Goal: Task Accomplishment & Management: Complete application form

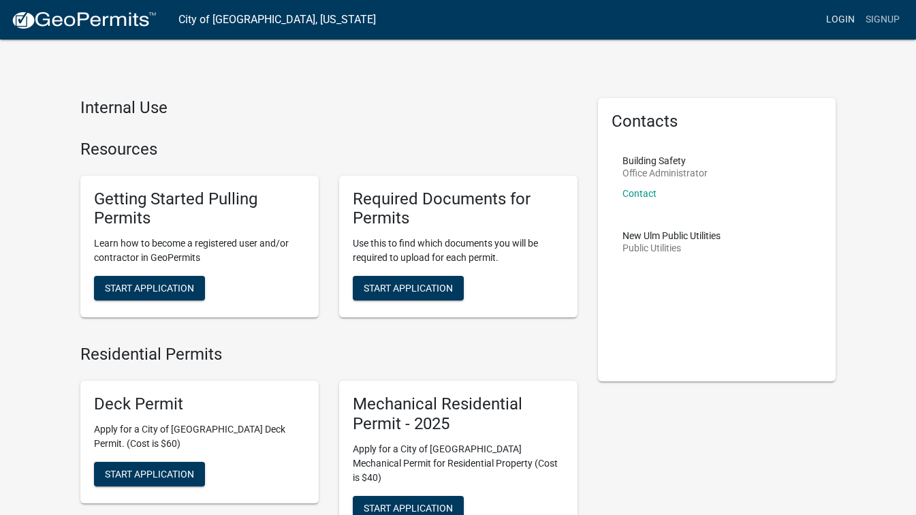
click at [841, 15] on link "Login" at bounding box center [839, 20] width 39 height 26
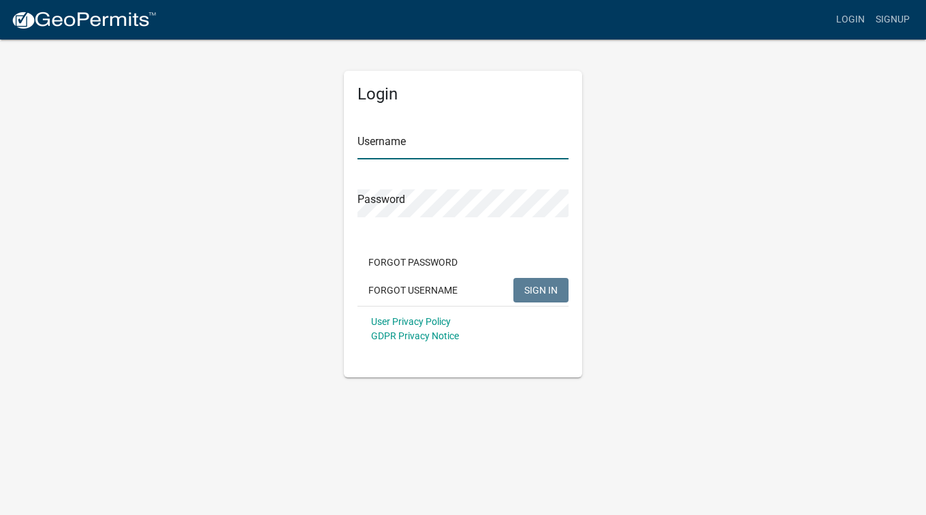
click at [433, 154] on input "Username" at bounding box center [462, 145] width 211 height 28
type input "b"
click at [366, 146] on input "[PERSON_NAME]" at bounding box center [462, 145] width 211 height 28
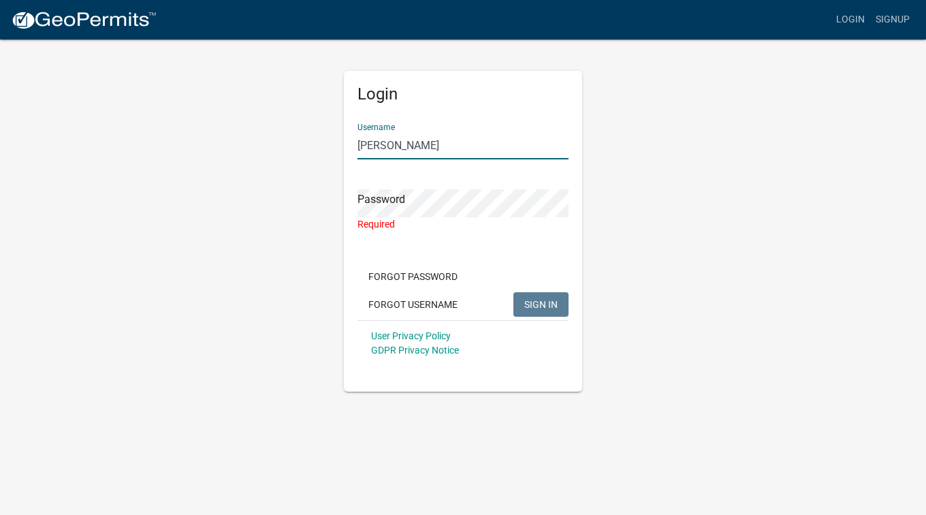
type input "[PERSON_NAME]"
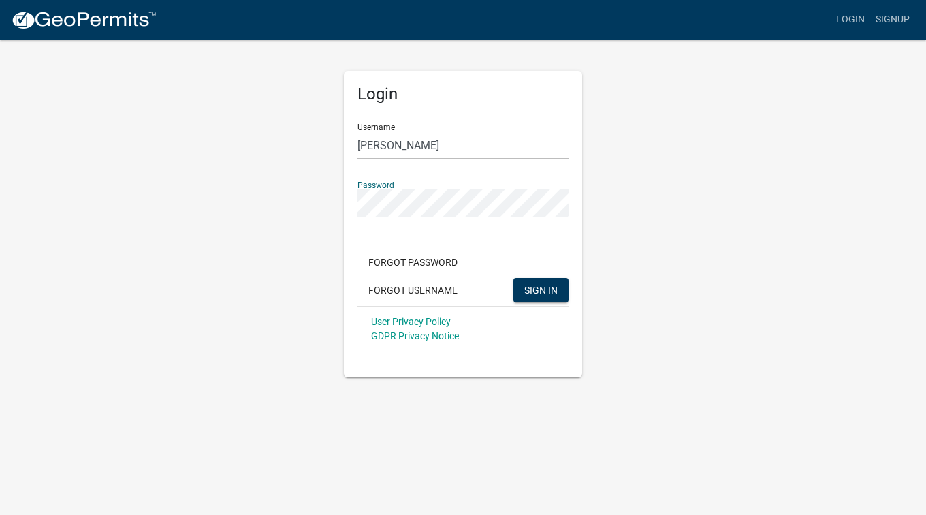
click at [513, 278] on button "SIGN IN" at bounding box center [540, 290] width 55 height 25
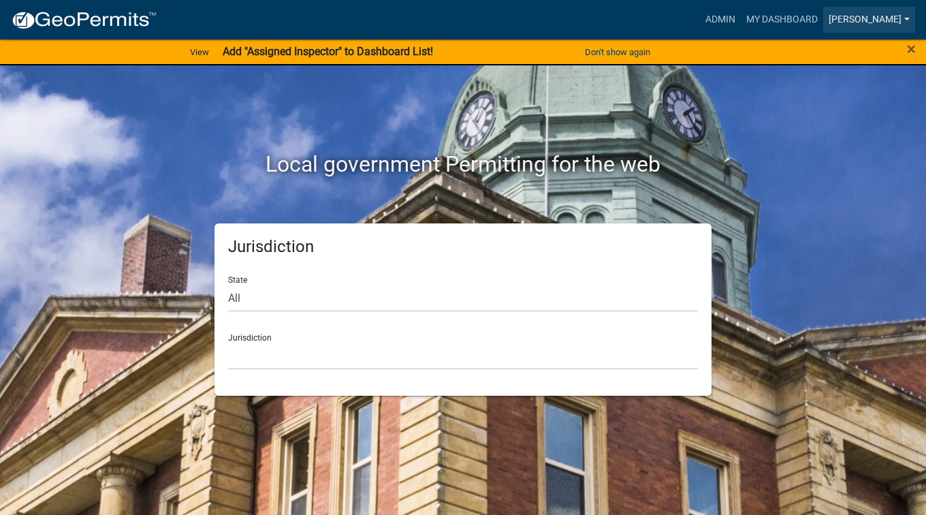
click at [887, 14] on link "[PERSON_NAME]" at bounding box center [869, 20] width 92 height 26
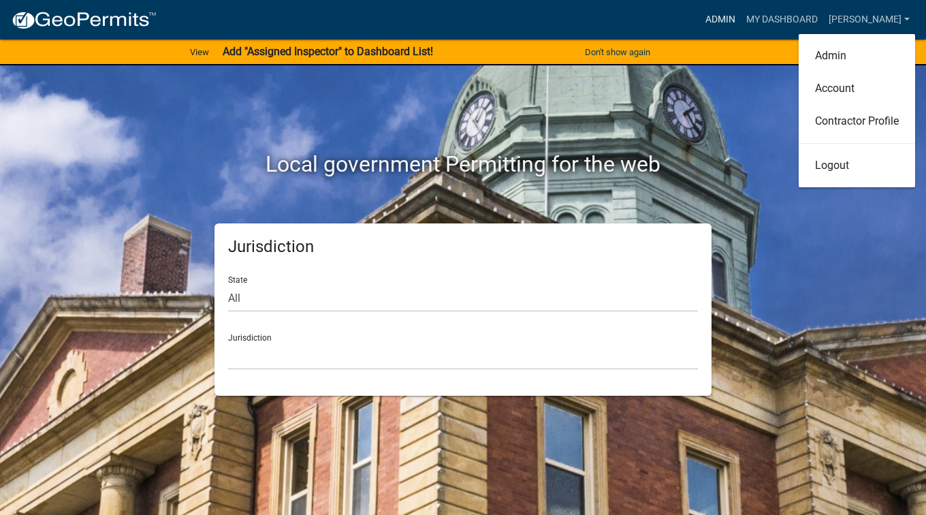
click at [741, 16] on link "Admin" at bounding box center [720, 20] width 41 height 26
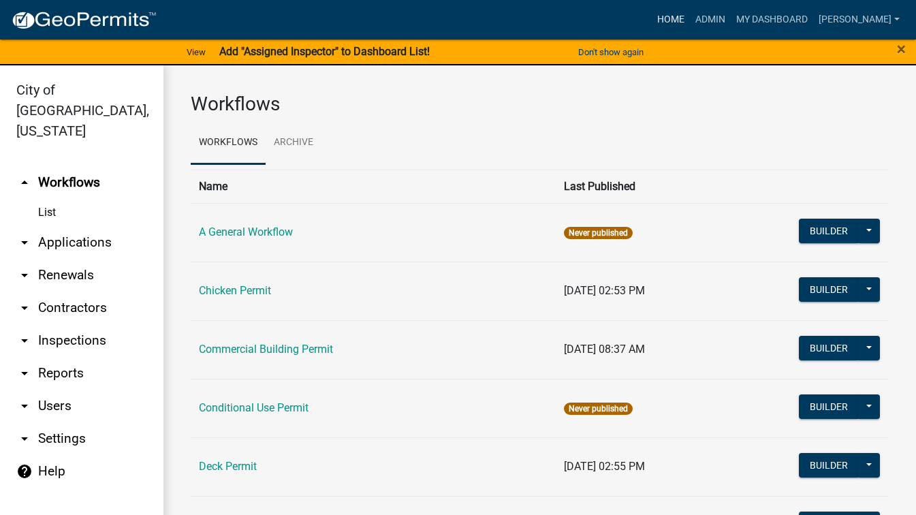
click at [690, 12] on link "Home" at bounding box center [671, 20] width 38 height 26
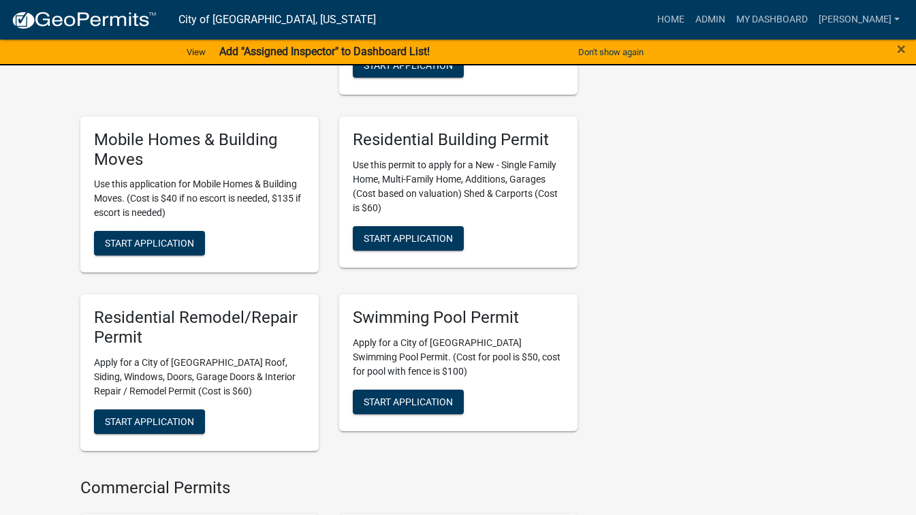
scroll to position [885, 0]
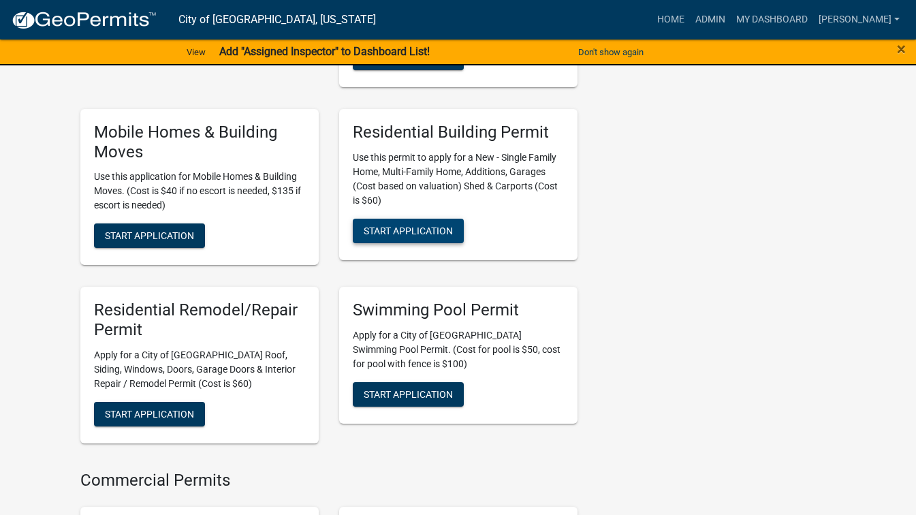
click at [438, 225] on span "Start Application" at bounding box center [408, 230] width 89 height 11
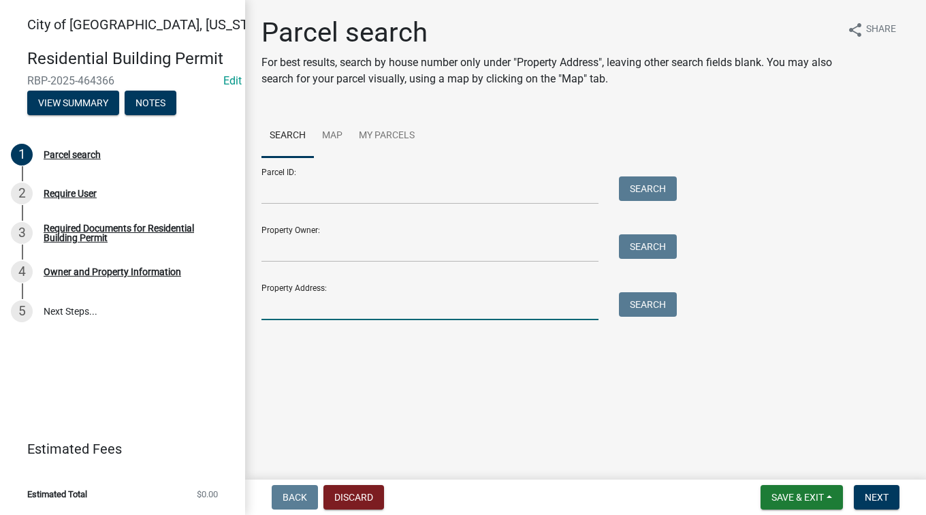
click at [338, 306] on input "Property Address:" at bounding box center [429, 306] width 337 height 28
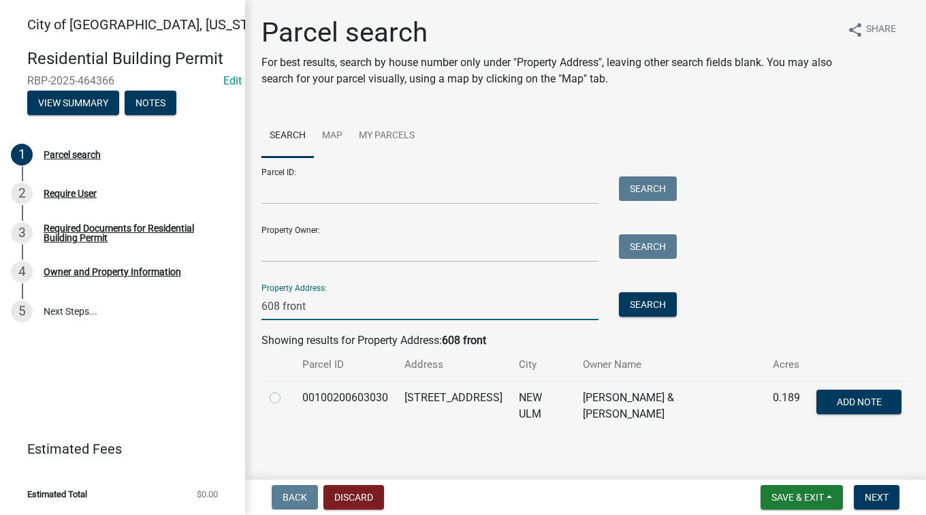
type input "608 front"
click at [286, 389] on label at bounding box center [286, 389] width 0 height 0
click at [286, 398] on input "radio" at bounding box center [290, 393] width 9 height 9
radio input "true"
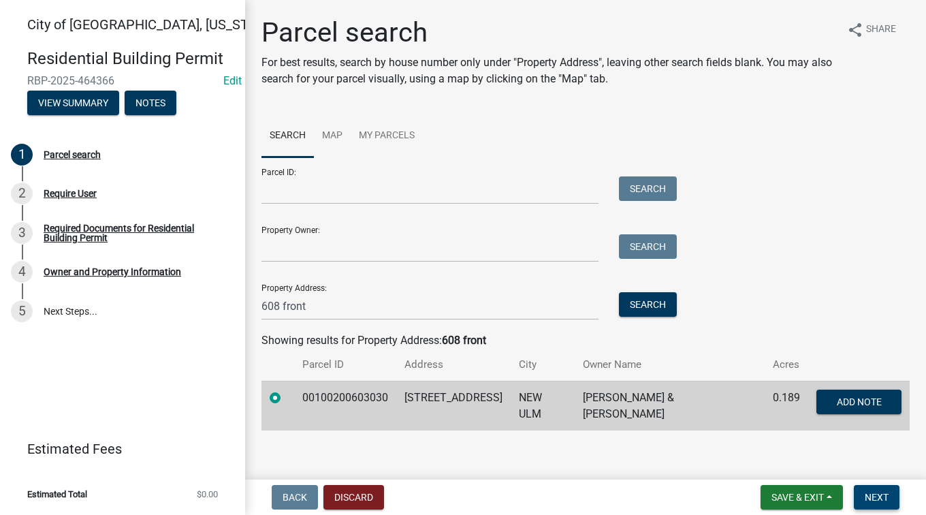
click at [876, 502] on span "Next" at bounding box center [877, 497] width 24 height 11
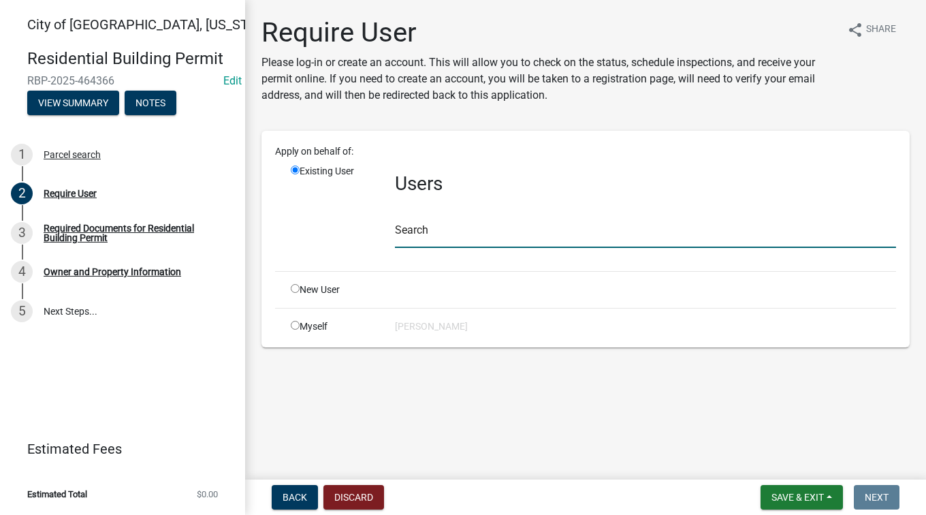
click at [427, 229] on input "text" at bounding box center [645, 234] width 501 height 28
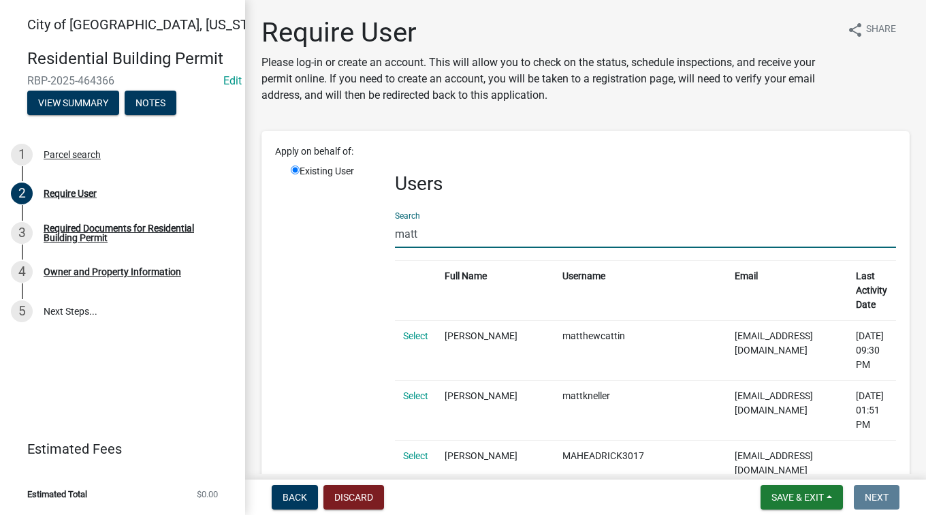
click at [454, 237] on input "matt" at bounding box center [645, 234] width 501 height 28
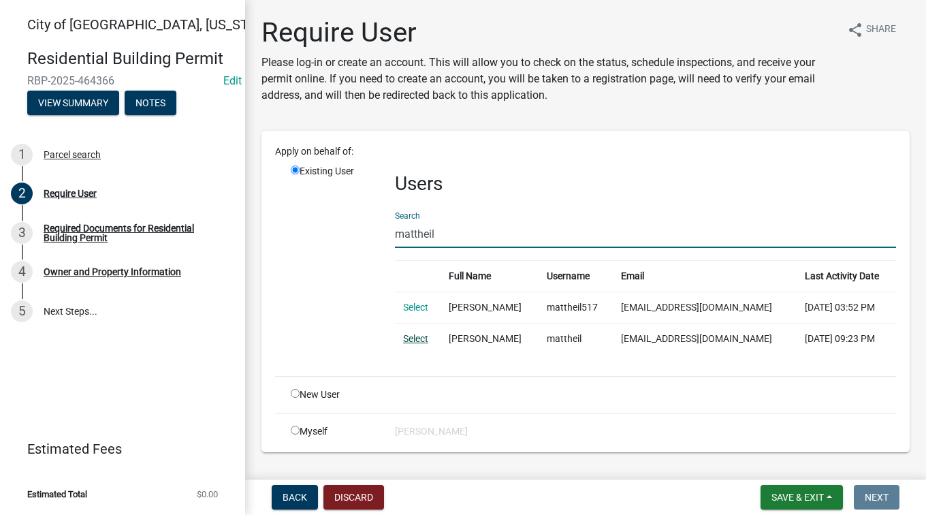
type input "mattheil"
click at [412, 340] on link "Select" at bounding box center [415, 338] width 25 height 11
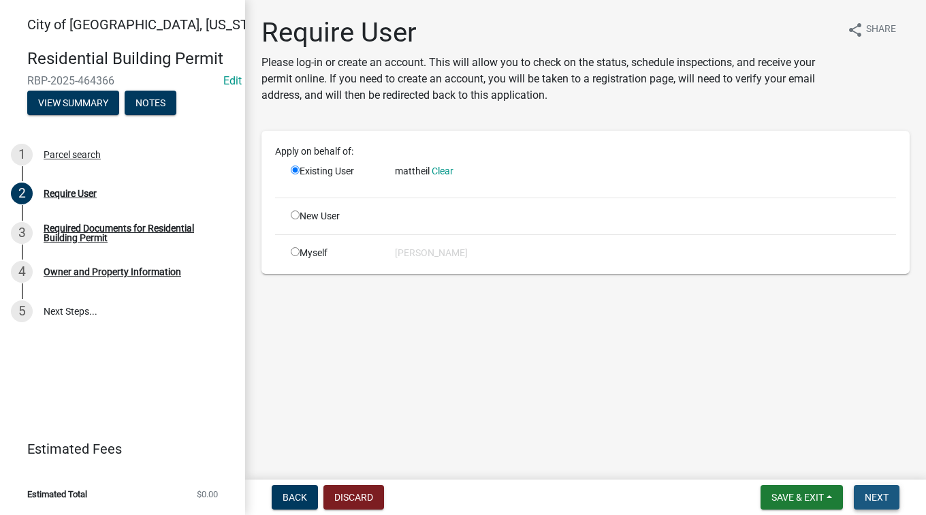
click at [889, 494] on button "Next" at bounding box center [877, 497] width 46 height 25
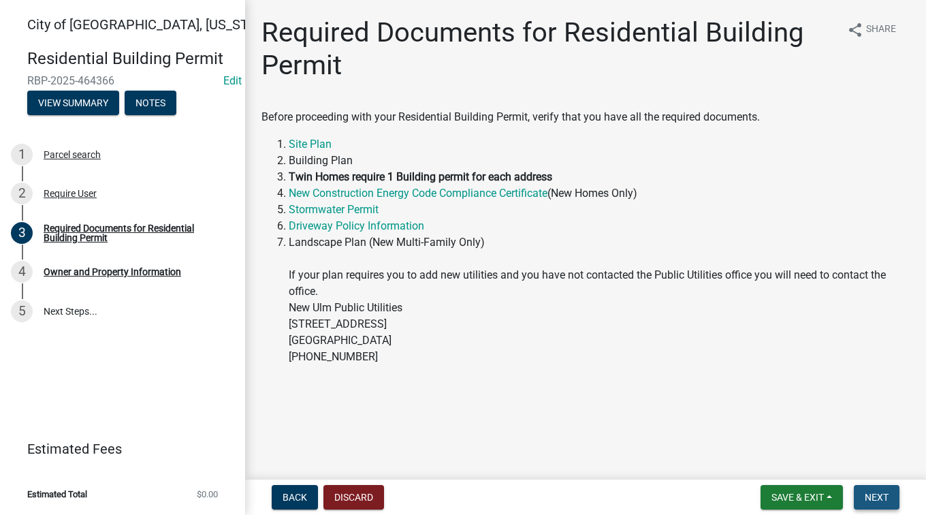
click at [886, 500] on span "Next" at bounding box center [877, 497] width 24 height 11
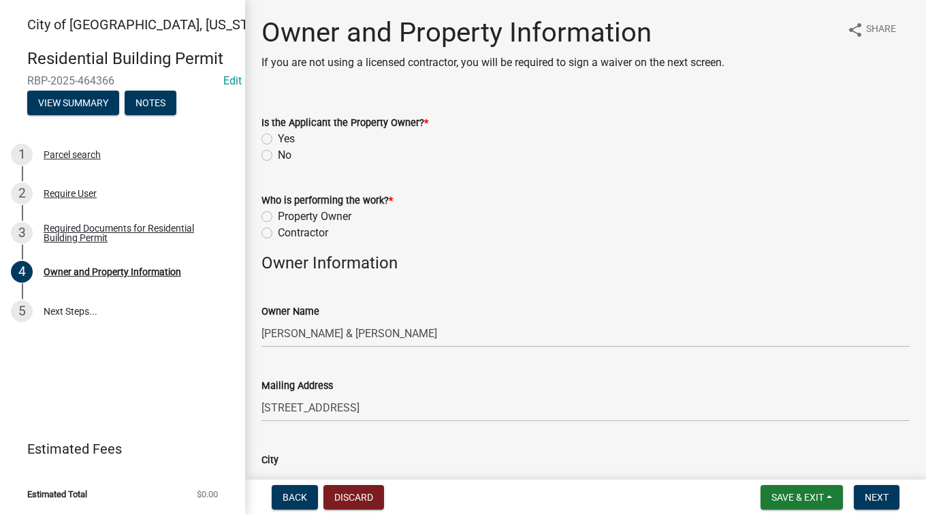
click at [278, 153] on label "No" at bounding box center [285, 155] width 14 height 16
click at [278, 153] on input "No" at bounding box center [282, 151] width 9 height 9
radio input "true"
click at [278, 236] on label "Contractor" at bounding box center [303, 233] width 50 height 16
click at [278, 234] on input "Contractor" at bounding box center [282, 229] width 9 height 9
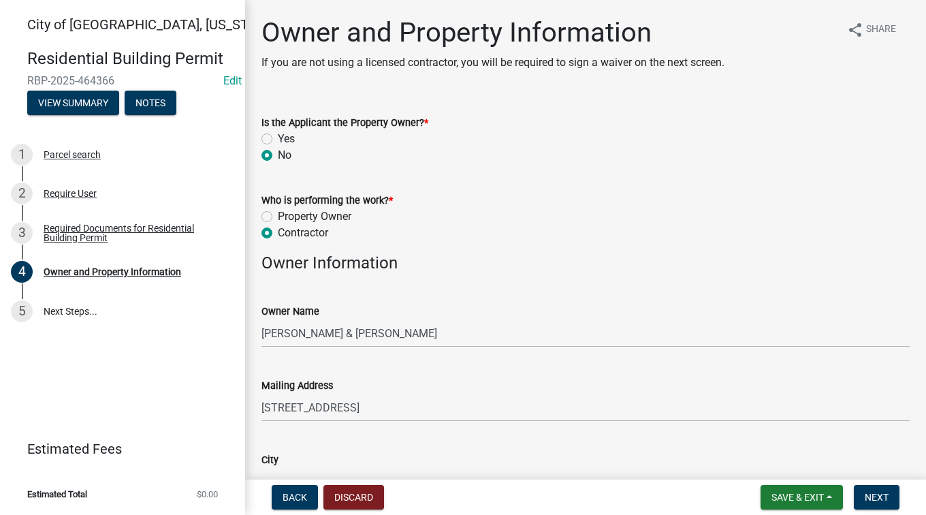
radio input "true"
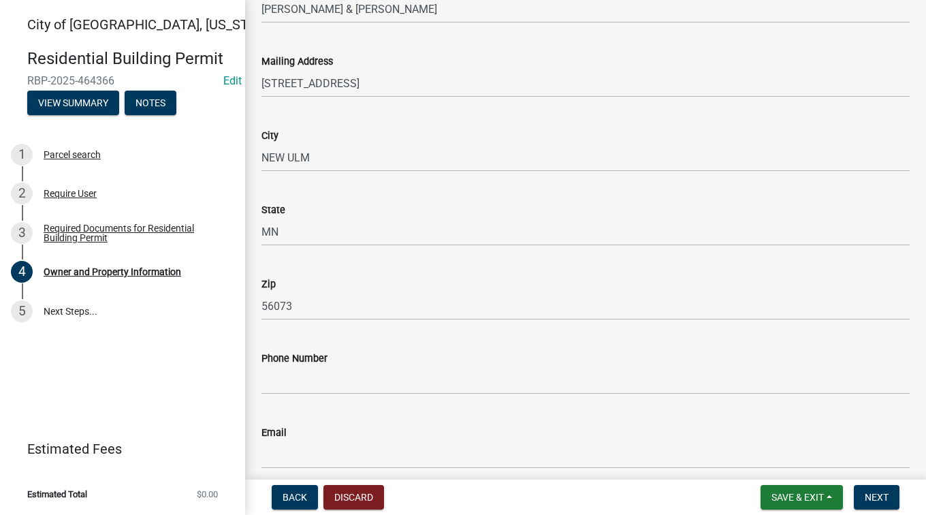
scroll to position [409, 0]
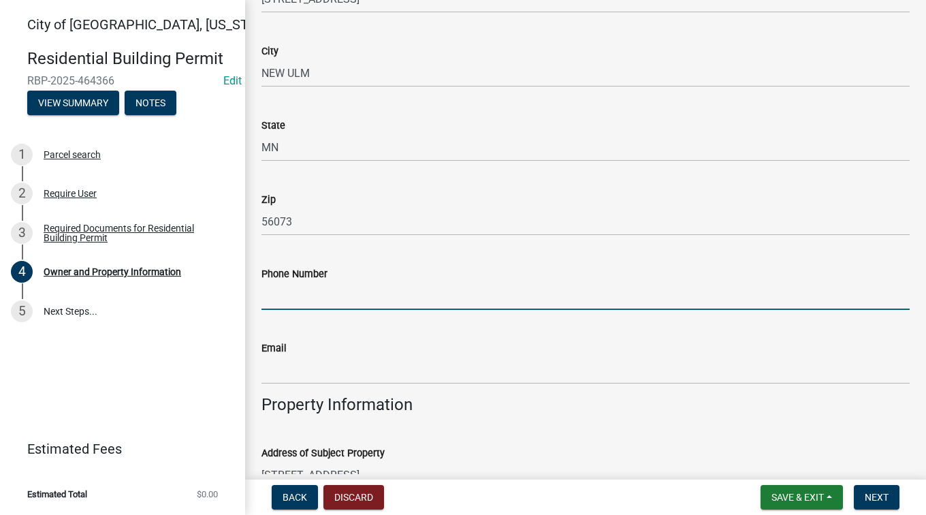
click at [368, 287] on input "Phone Number" at bounding box center [585, 296] width 648 height 28
click at [327, 370] on input "Email" at bounding box center [585, 370] width 648 height 28
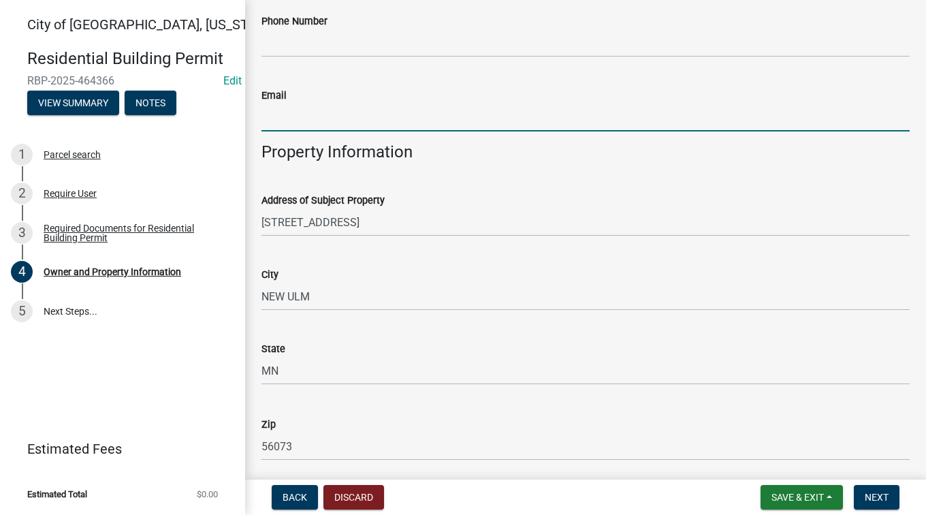
scroll to position [457, 0]
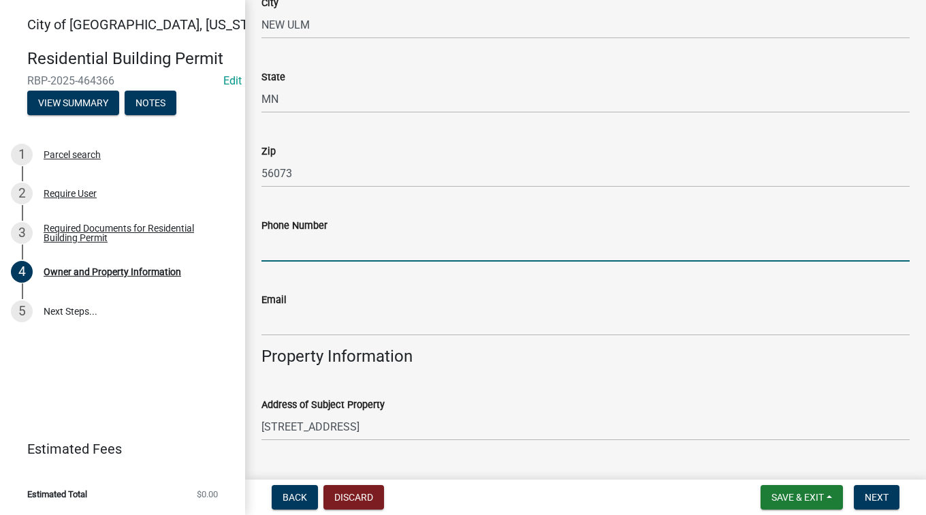
click at [322, 244] on input "Phone Number" at bounding box center [585, 248] width 648 height 28
click at [320, 316] on input "Email" at bounding box center [585, 322] width 648 height 28
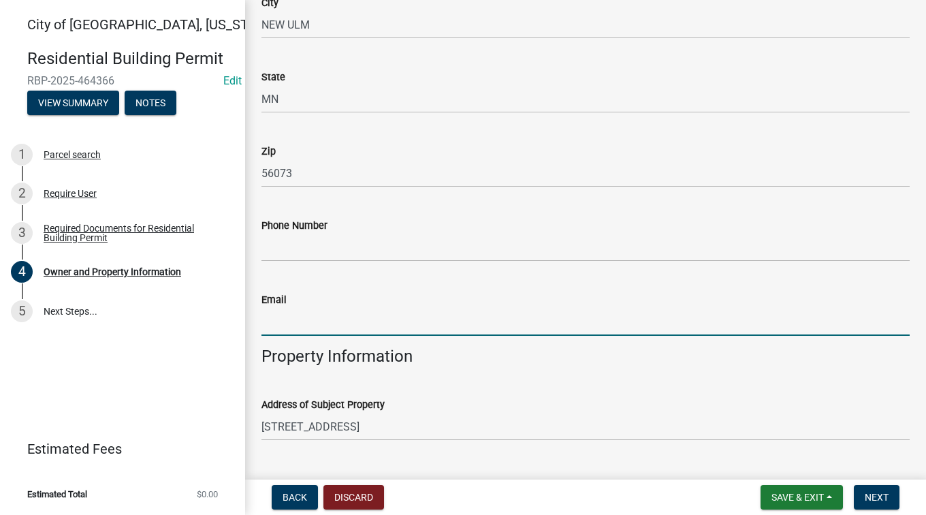
click at [300, 319] on input "Email" at bounding box center [585, 322] width 648 height 28
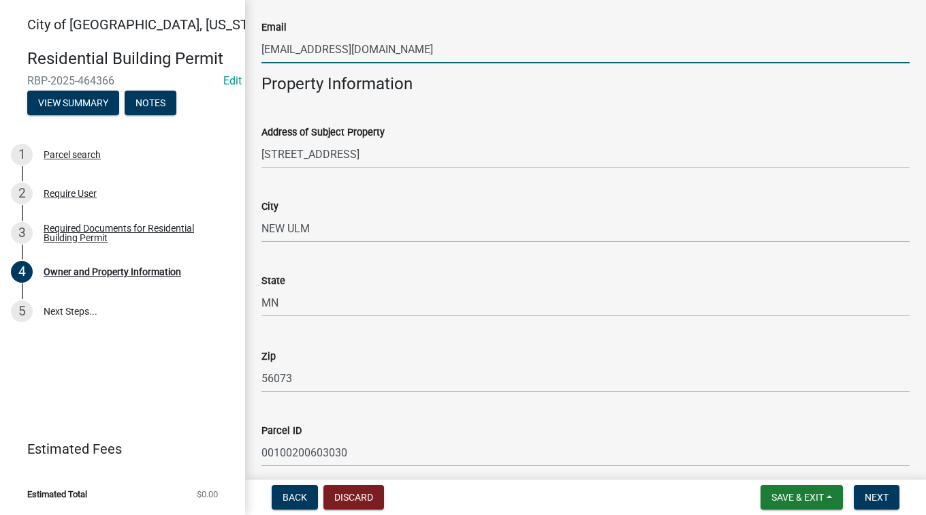
scroll to position [933, 0]
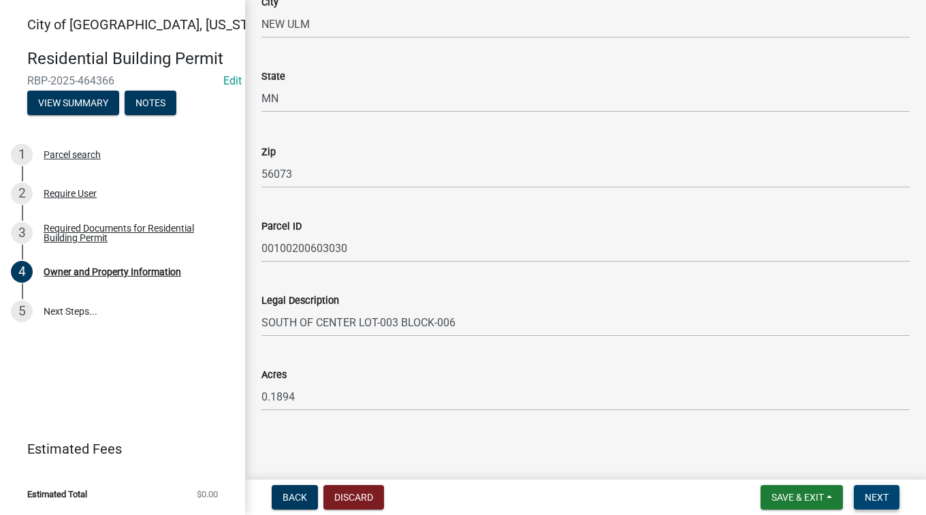
type input "[EMAIL_ADDRESS][DOMAIN_NAME]"
click at [876, 499] on span "Next" at bounding box center [877, 497] width 24 height 11
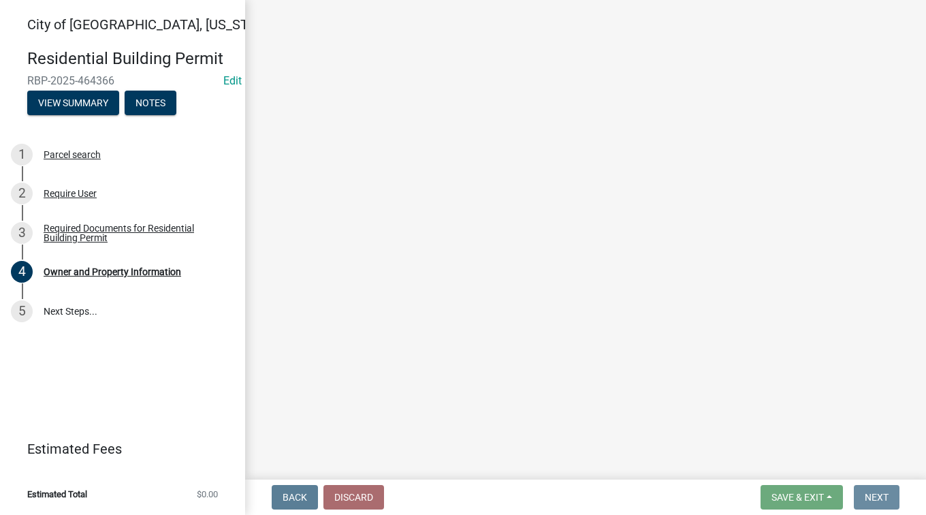
scroll to position [0, 0]
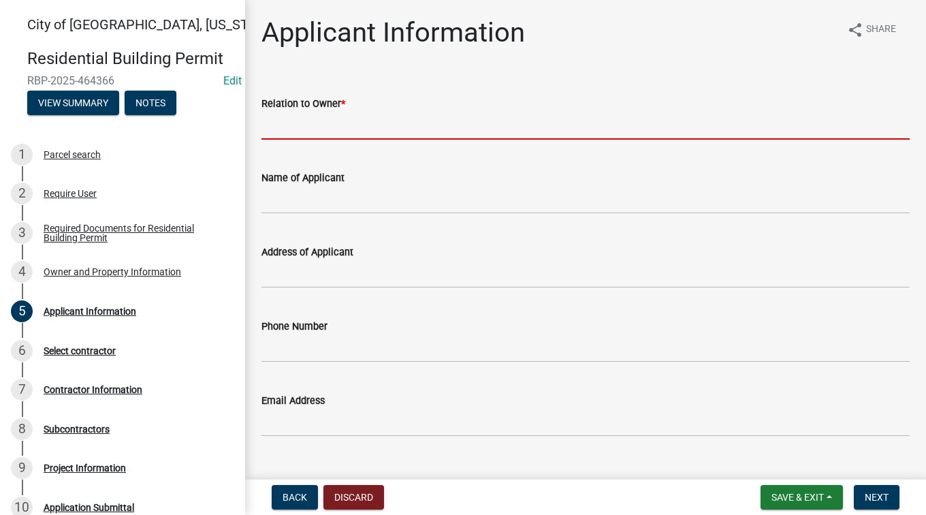
click at [405, 129] on input "Relation to Owner *" at bounding box center [585, 126] width 648 height 28
click at [385, 135] on input "Relation to Owner *" at bounding box center [585, 126] width 648 height 28
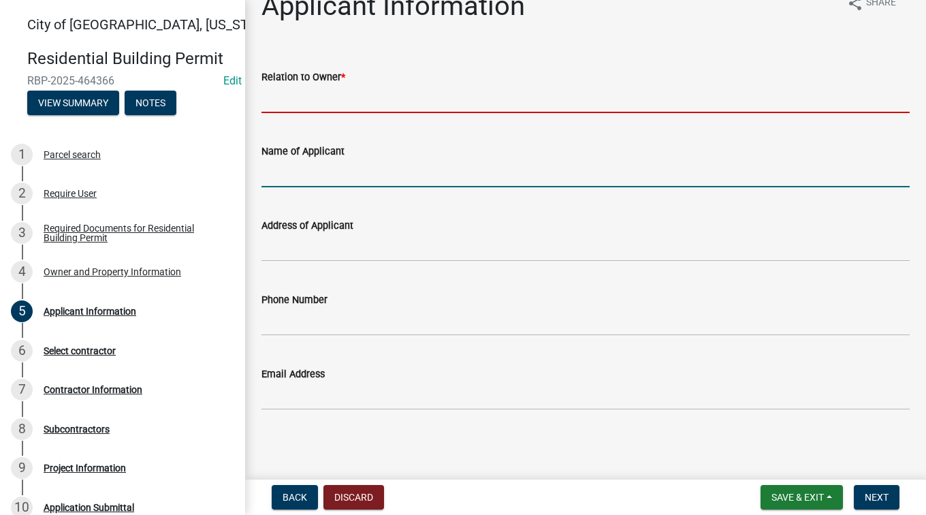
click at [345, 177] on input "Name of Applicant" at bounding box center [585, 173] width 648 height 28
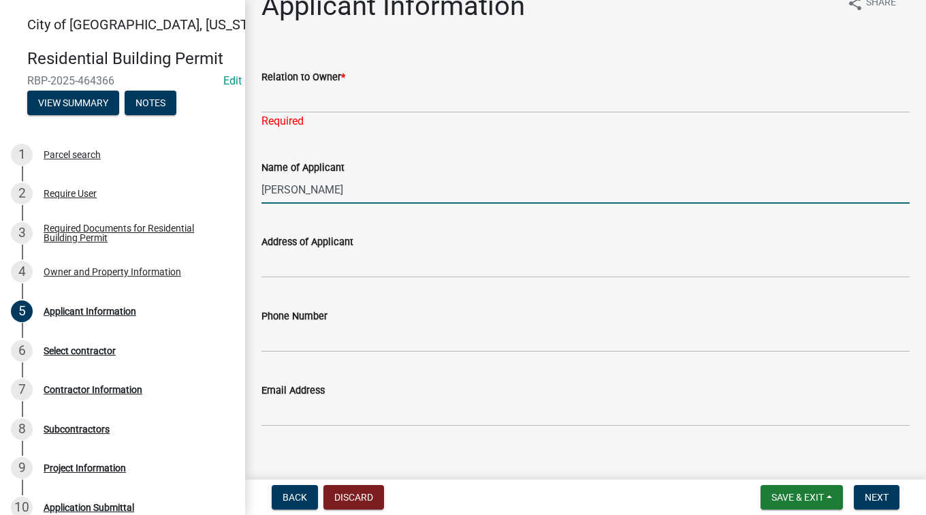
type input "[PERSON_NAME]"
click at [341, 263] on input "Address of Applicant" at bounding box center [585, 264] width 648 height 28
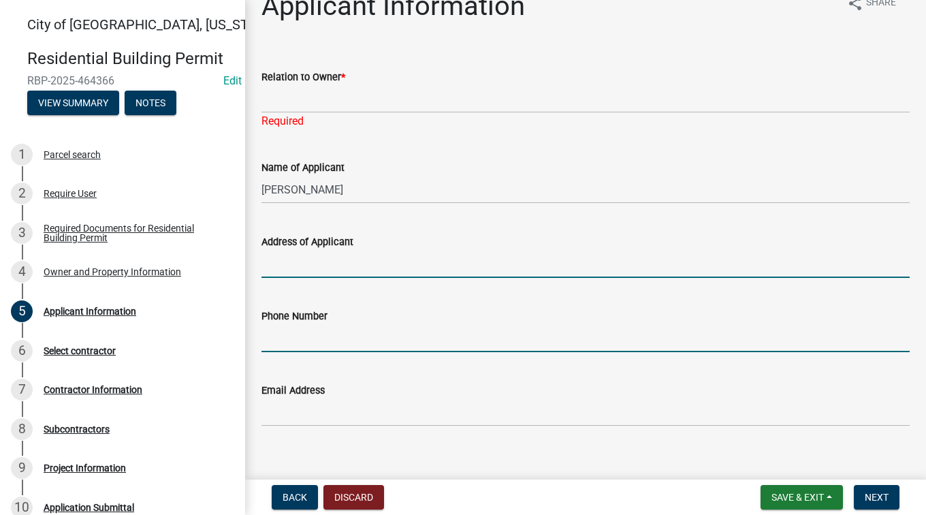
click at [322, 338] on input "Phone Number" at bounding box center [585, 338] width 648 height 28
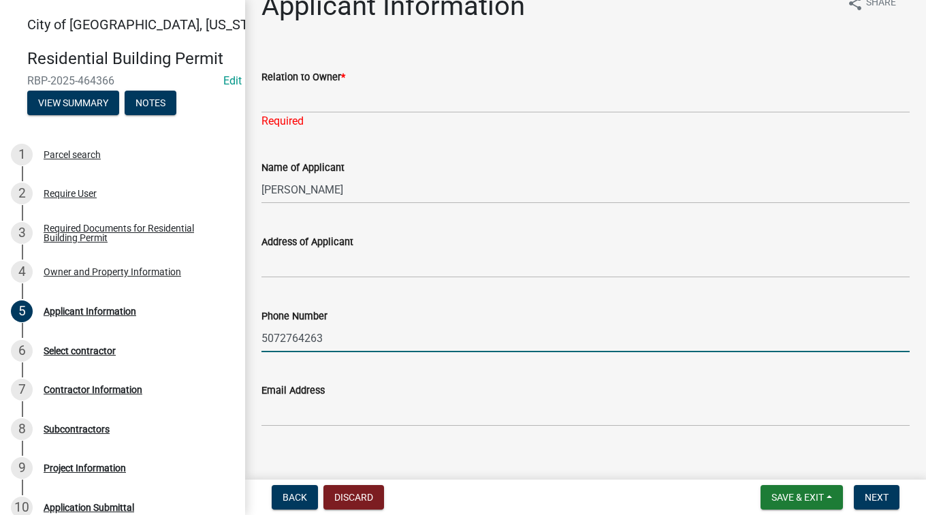
type input "5072764263"
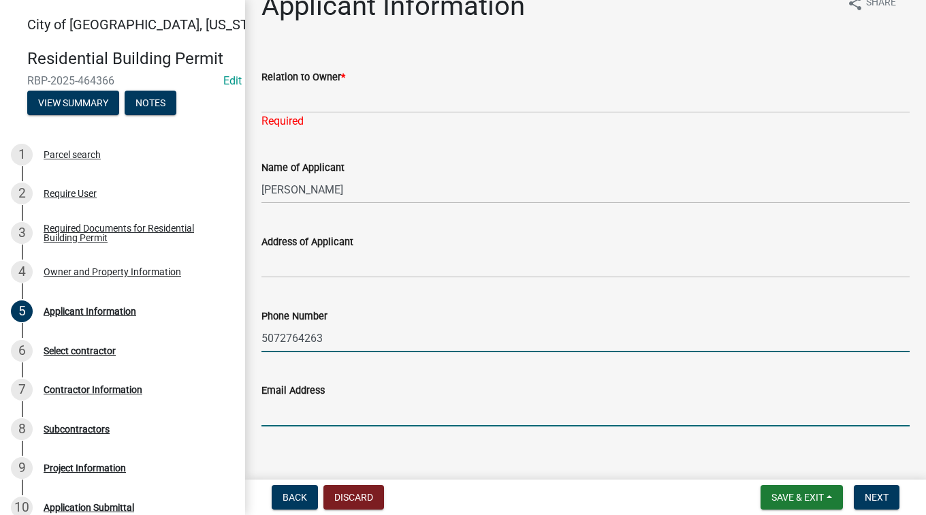
click at [340, 416] on input "Email Address" at bounding box center [585, 412] width 648 height 28
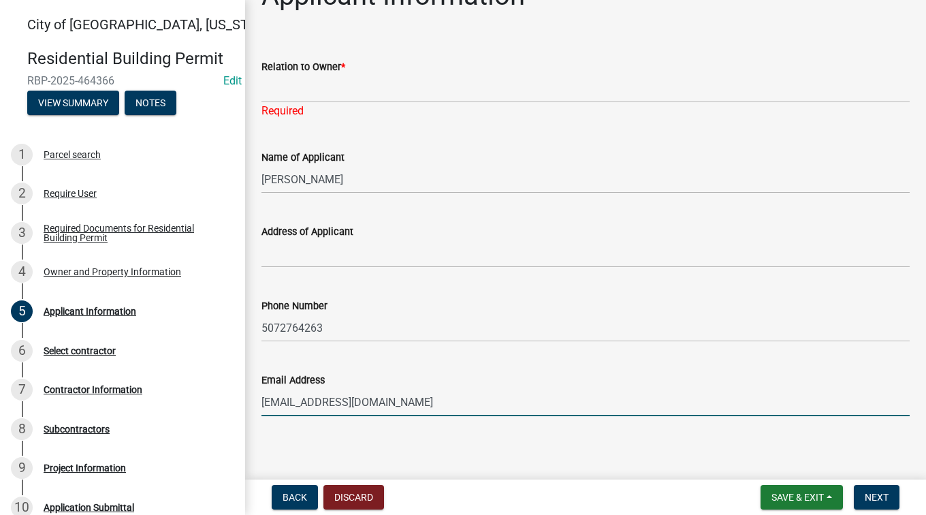
scroll to position [43, 0]
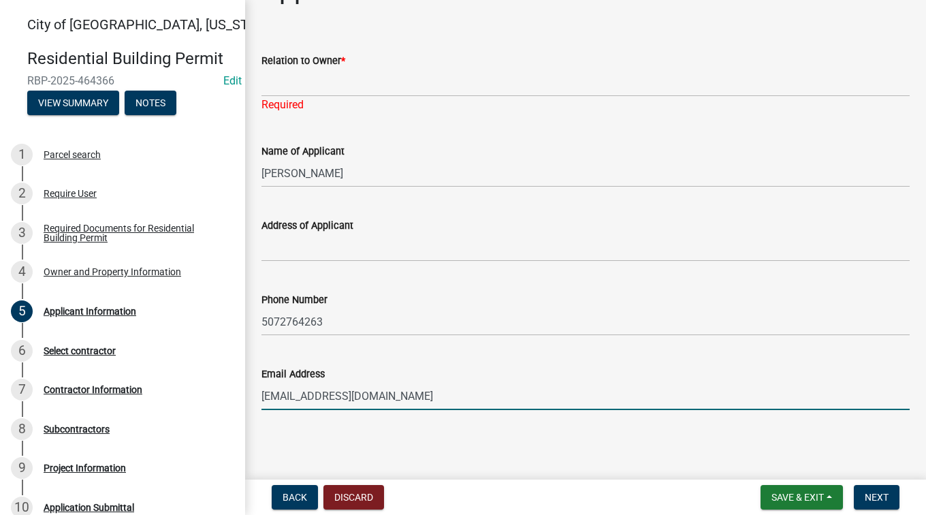
type input "[EMAIL_ADDRESS][DOMAIN_NAME]"
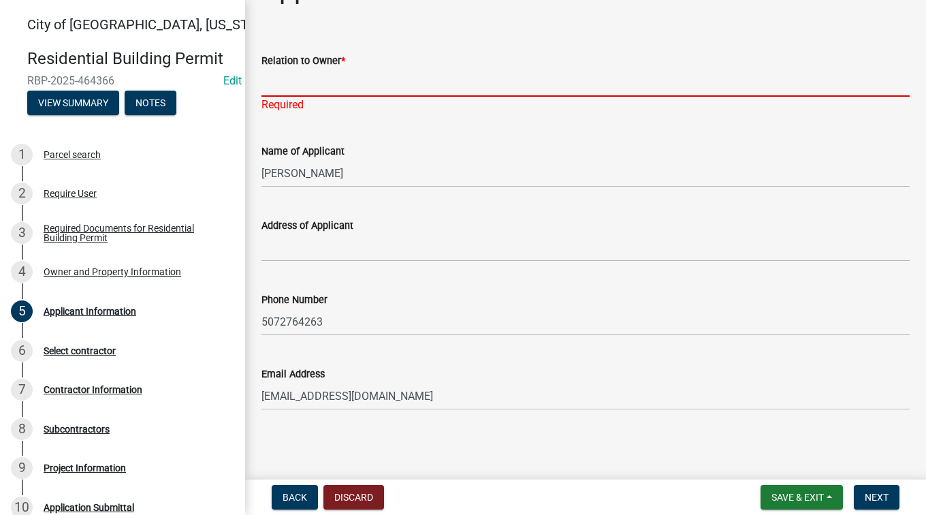
click at [369, 86] on input "Relation to Owner *" at bounding box center [585, 83] width 648 height 28
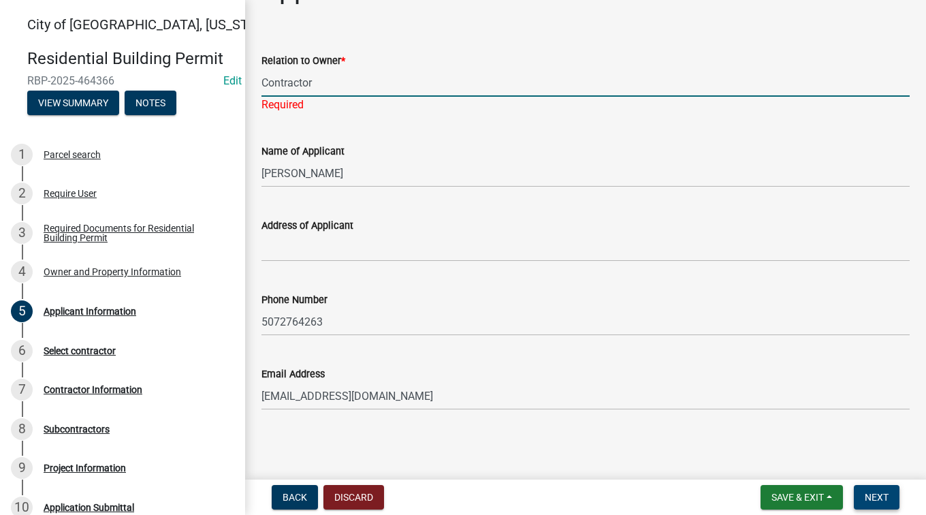
type input "Contractor"
click at [882, 490] on button "Next" at bounding box center [877, 497] width 46 height 25
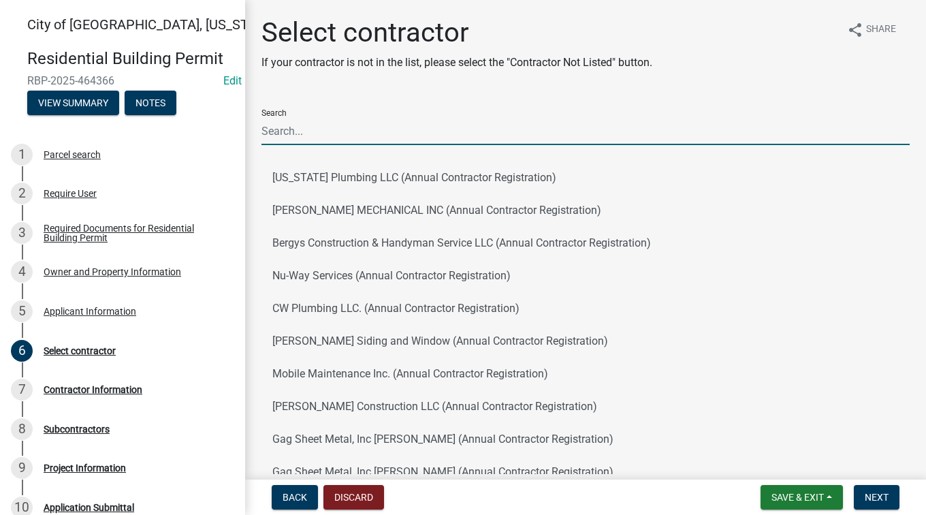
click at [413, 133] on input "Search" at bounding box center [585, 131] width 648 height 28
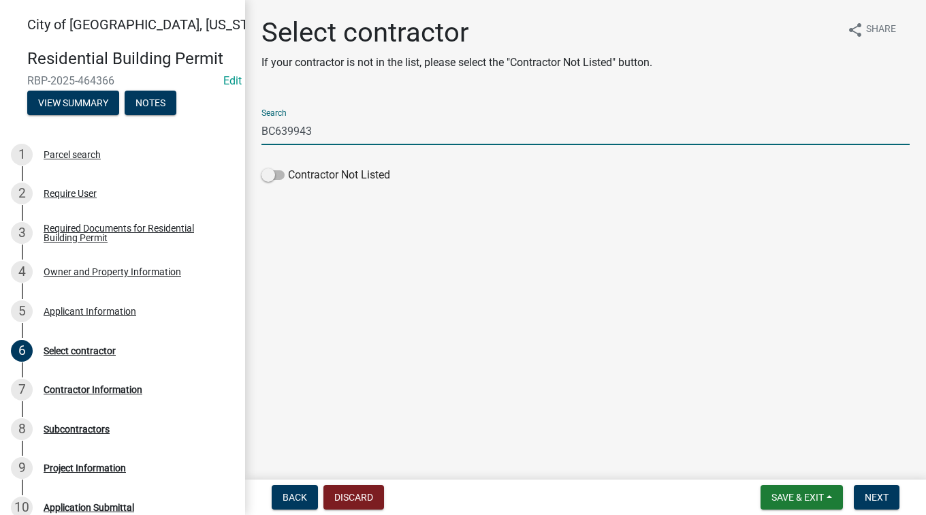
drag, startPoint x: 319, startPoint y: 138, endPoint x: 251, endPoint y: 133, distance: 69.0
click at [251, 133] on div "Select contractor If your contractor is not in the list, please select the "Con…" at bounding box center [585, 108] width 681 height 185
type input "[PERSON_NAME]"
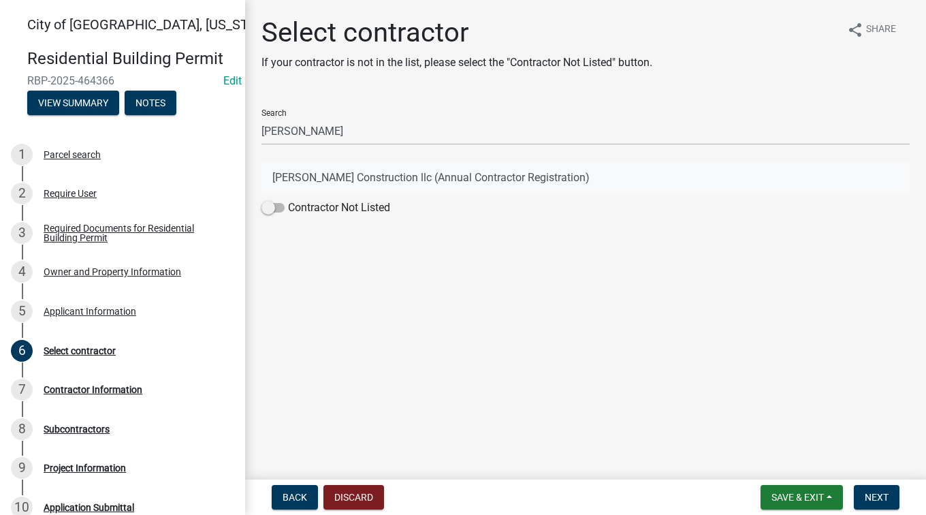
click at [319, 180] on button "[PERSON_NAME] Construction llc (Annual Contractor Registration)" at bounding box center [585, 177] width 648 height 33
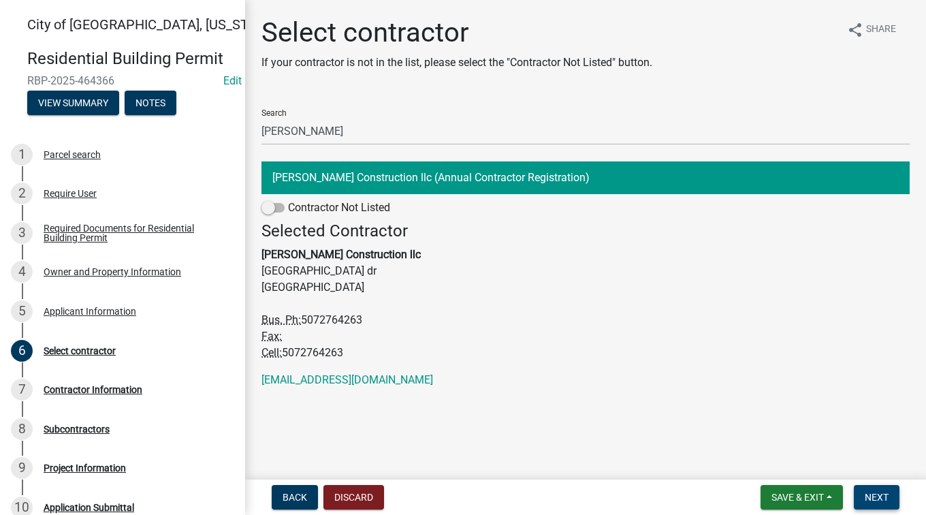
click at [875, 494] on span "Next" at bounding box center [877, 497] width 24 height 11
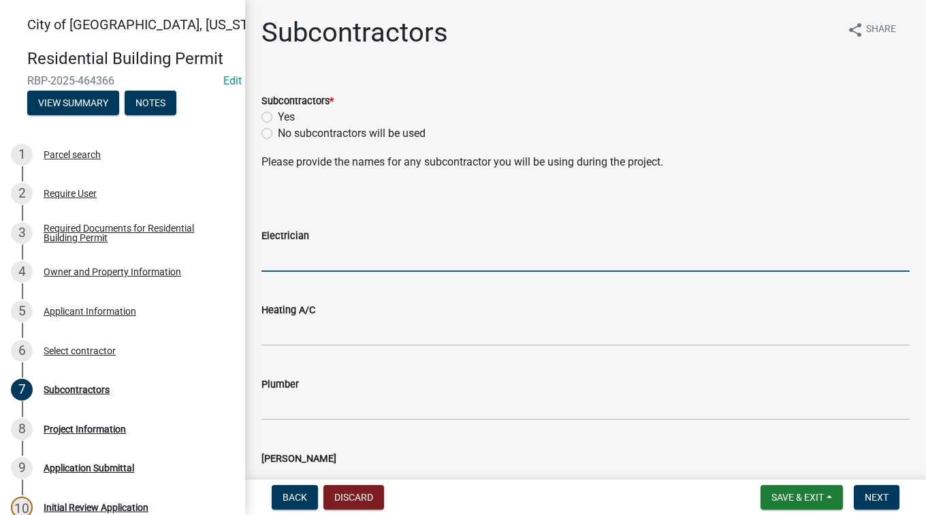
click at [316, 258] on input "Electrician" at bounding box center [585, 258] width 648 height 28
click at [278, 116] on label "Yes" at bounding box center [286, 117] width 17 height 16
click at [278, 116] on input "Yes" at bounding box center [282, 113] width 9 height 9
radio input "true"
click at [298, 253] on input "Electrician" at bounding box center [585, 258] width 648 height 28
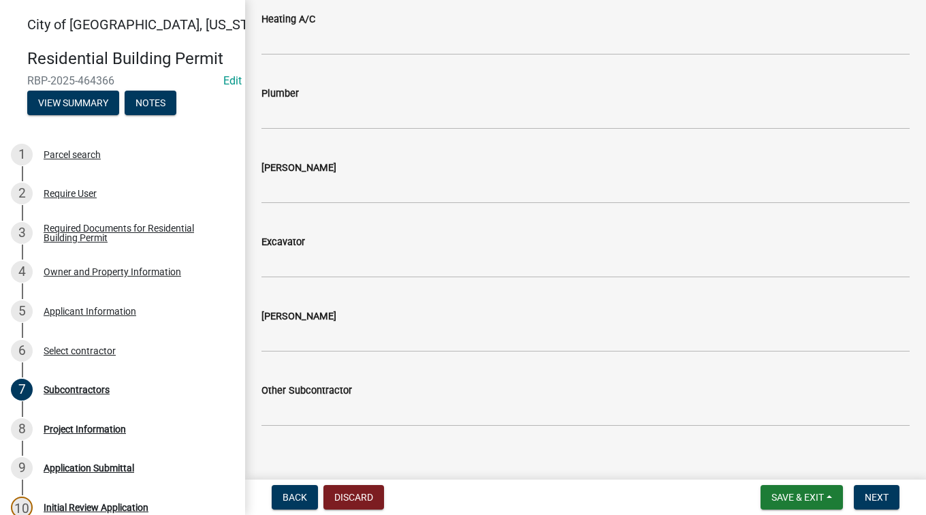
scroll to position [307, 0]
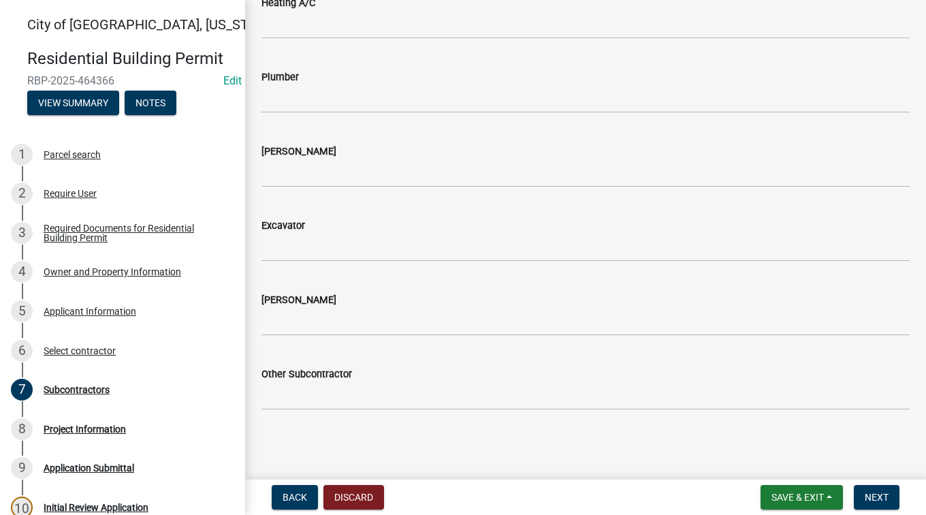
type input "NU Current"
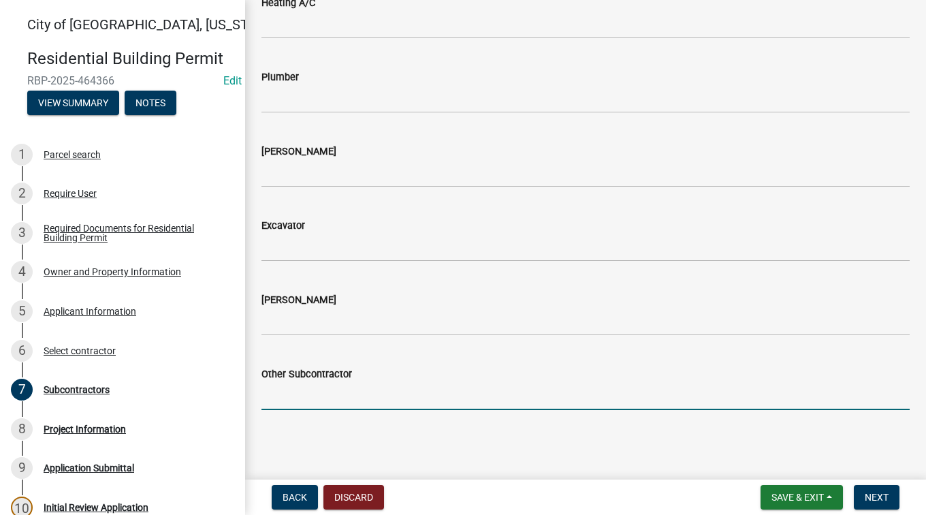
click at [317, 383] on input "Other Subcontractor" at bounding box center [585, 396] width 648 height 28
type input "Soiux Valley Masonry"
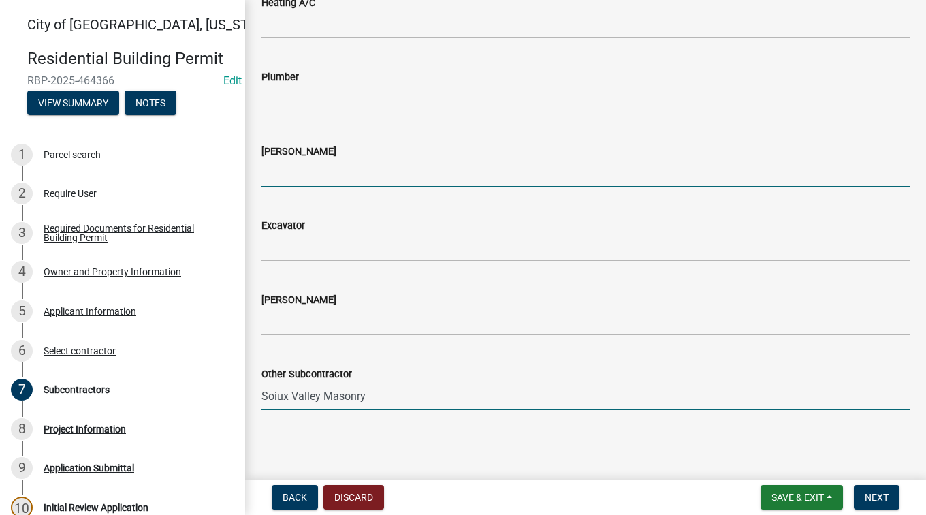
click at [321, 167] on input "[PERSON_NAME]" at bounding box center [585, 173] width 648 height 28
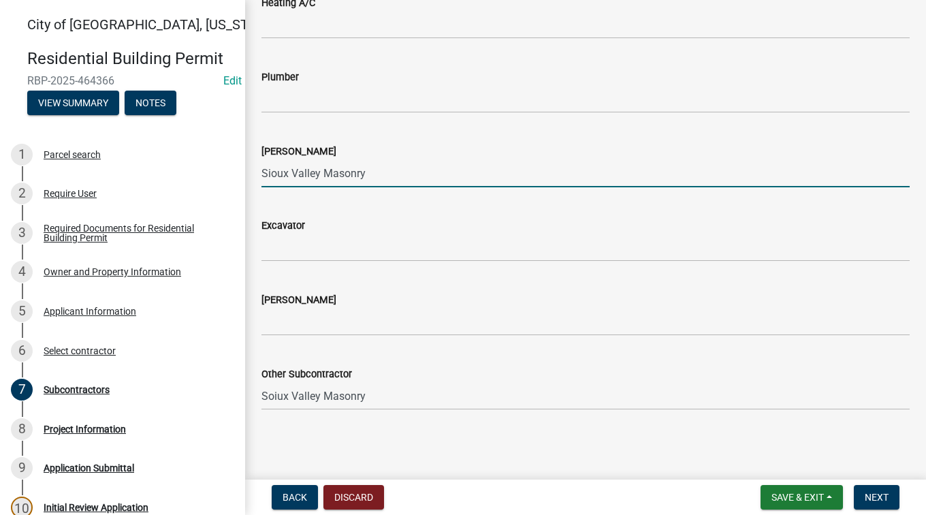
type input "Sioux Valley Masonry"
click at [298, 246] on input "Excavator" at bounding box center [585, 248] width 648 height 28
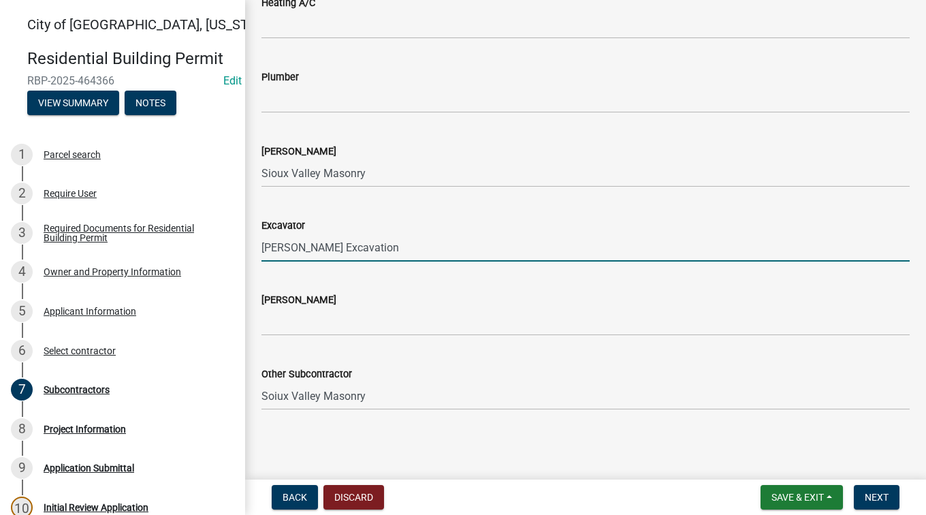
type input "[PERSON_NAME] Excavation"
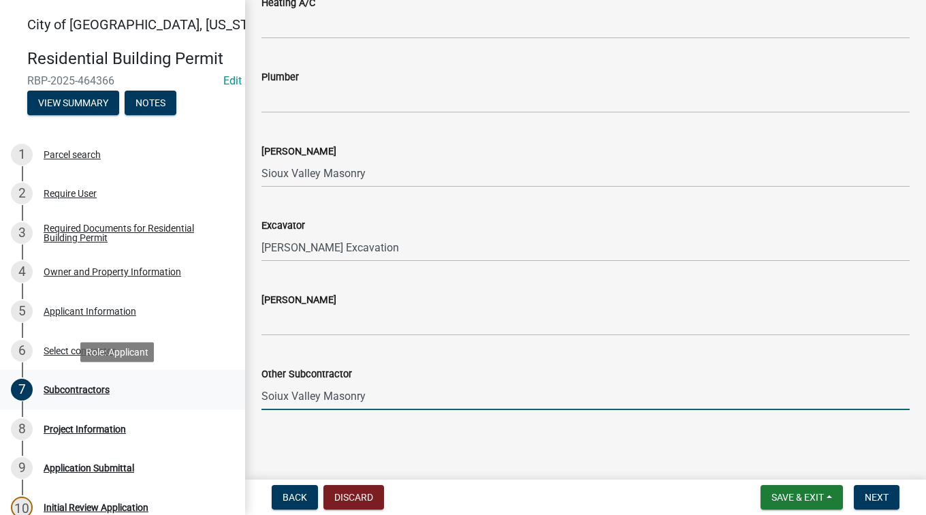
drag, startPoint x: 376, startPoint y: 394, endPoint x: 191, endPoint y: 381, distance: 185.7
click at [191, 381] on div "[GEOGRAPHIC_DATA], [US_STATE] Residential Building Permit RBP-2025-464366 Edit …" at bounding box center [463, 257] width 926 height 515
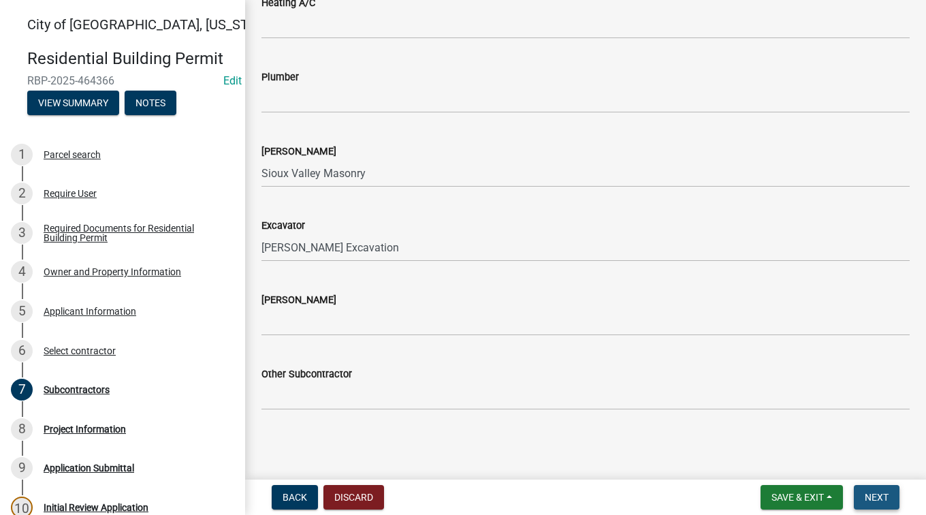
click at [874, 492] on span "Next" at bounding box center [877, 497] width 24 height 11
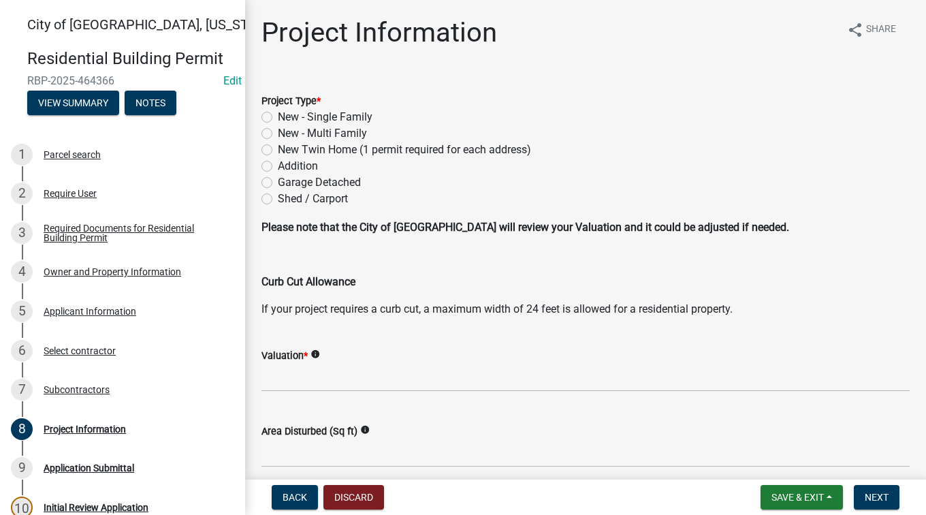
click at [278, 181] on label "Garage Detached" at bounding box center [319, 182] width 83 height 16
click at [278, 181] on input "Garage Detached" at bounding box center [282, 178] width 9 height 9
radio input "true"
click at [337, 381] on input "text" at bounding box center [585, 378] width 648 height 28
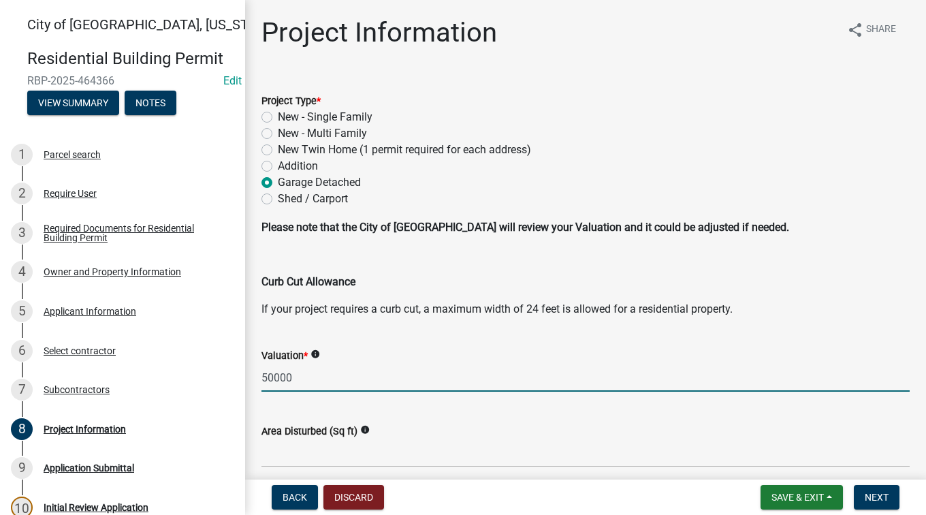
scroll to position [68, 0]
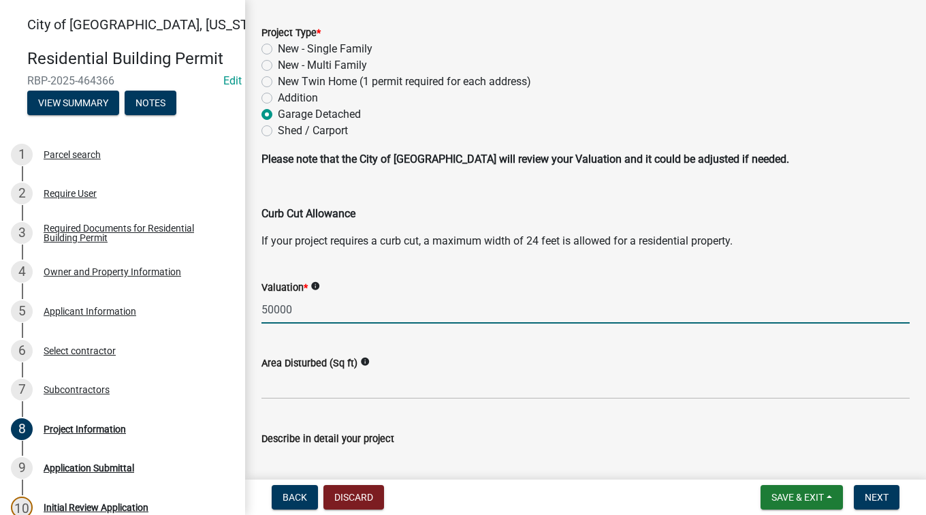
type input "50000"
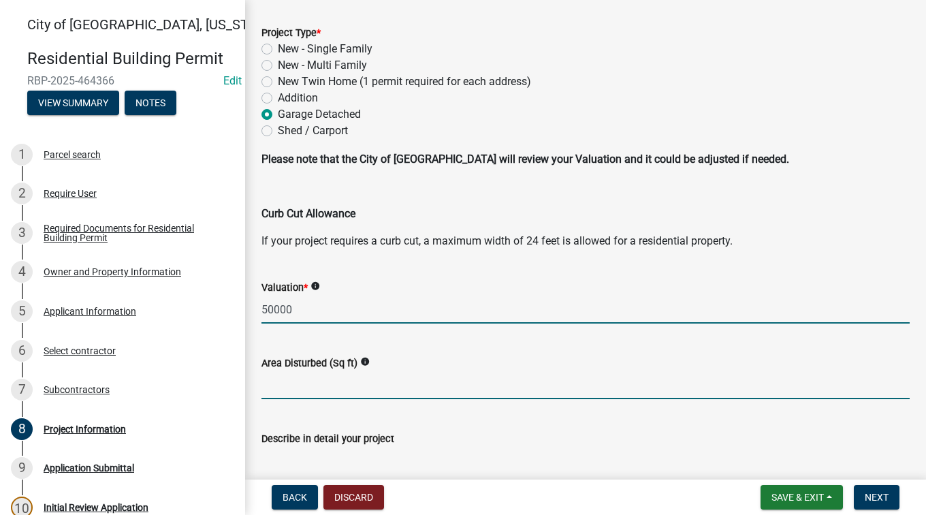
click at [364, 390] on input "text" at bounding box center [585, 385] width 648 height 28
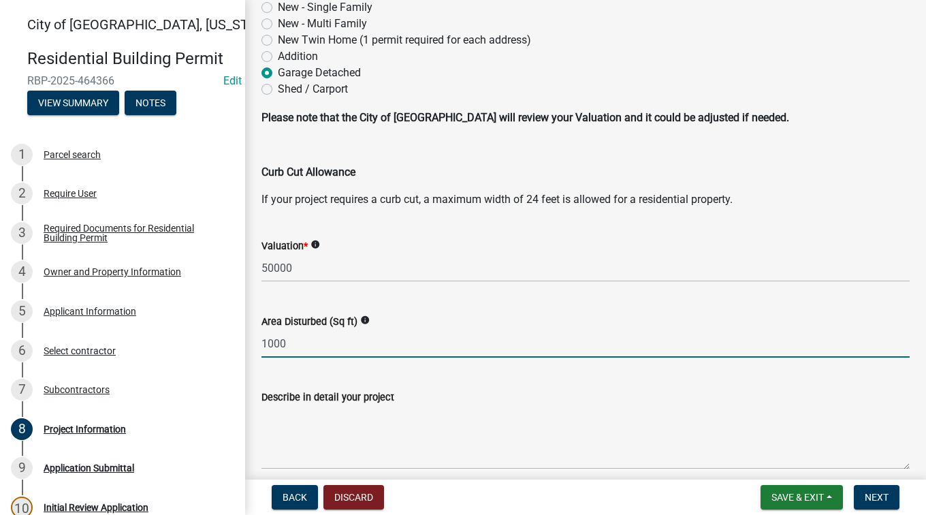
scroll to position [136, 0]
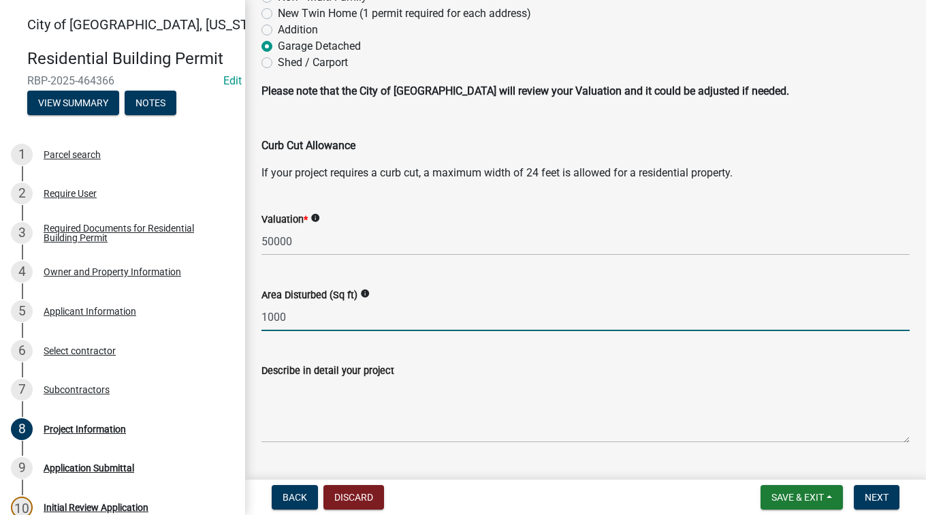
type input "1000"
click at [348, 410] on textarea "Describe in detail your project" at bounding box center [585, 411] width 648 height 64
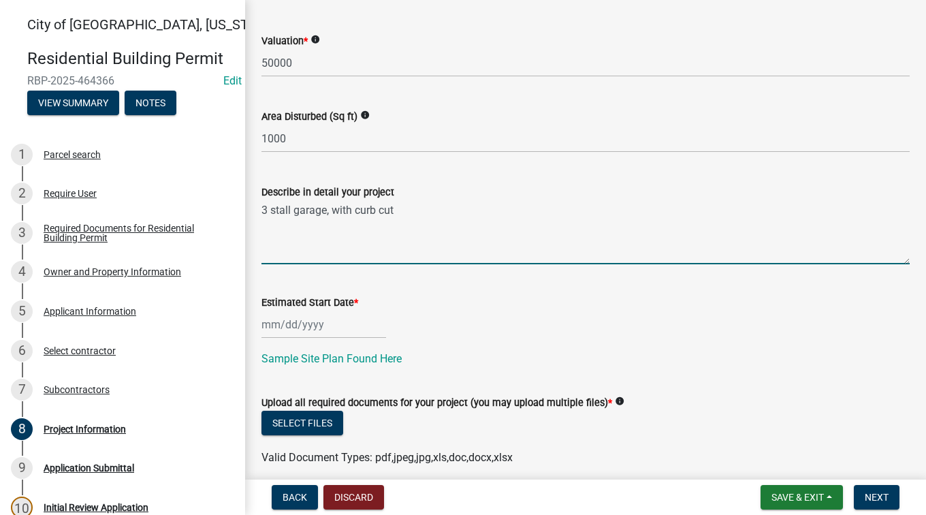
scroll to position [340, 0]
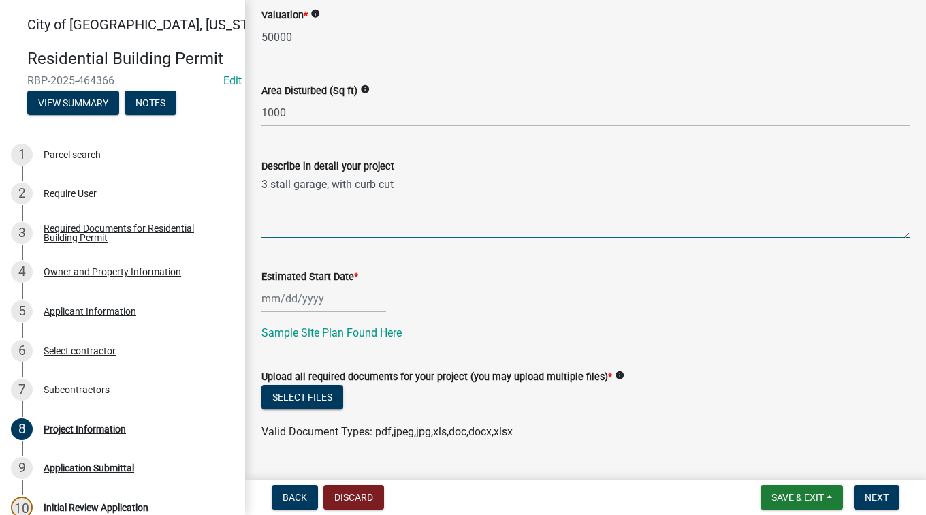
type textarea "3 stall garage, with curb cut"
click at [277, 298] on div at bounding box center [323, 299] width 125 height 28
select select "8"
select select "2025"
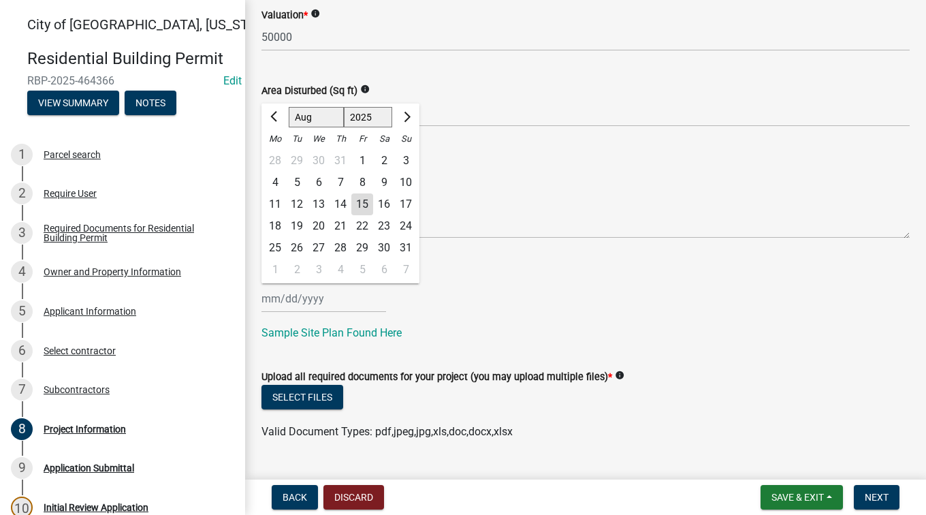
click at [297, 221] on div "19" at bounding box center [297, 226] width 22 height 22
type input "[DATE]"
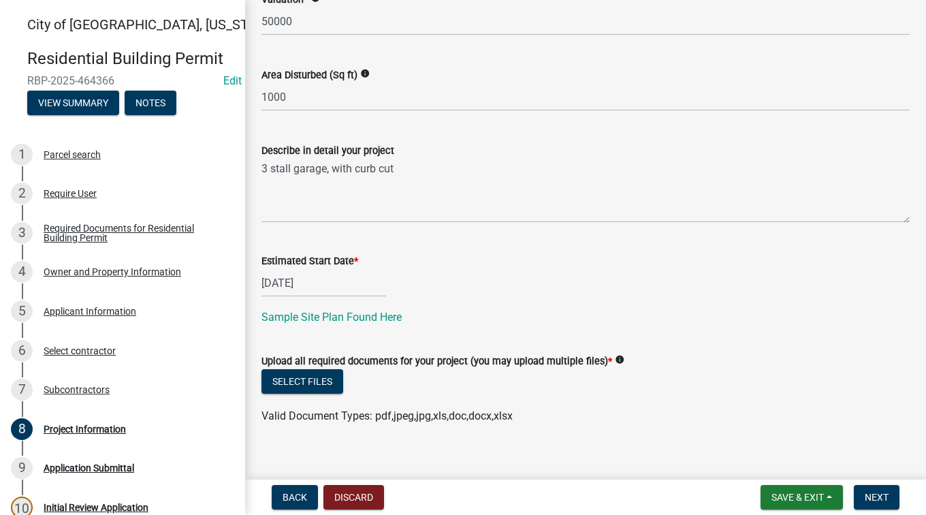
scroll to position [372, 0]
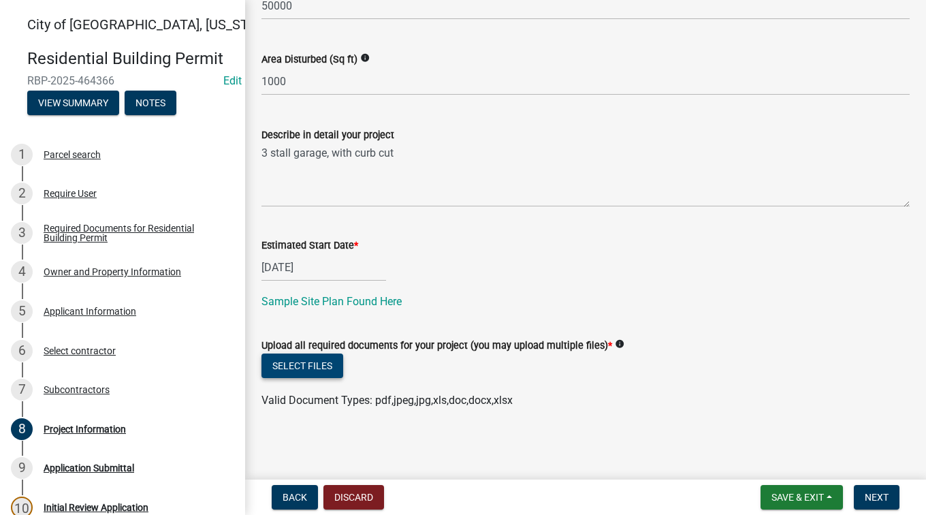
click at [315, 359] on button "Select files" at bounding box center [302, 365] width 82 height 25
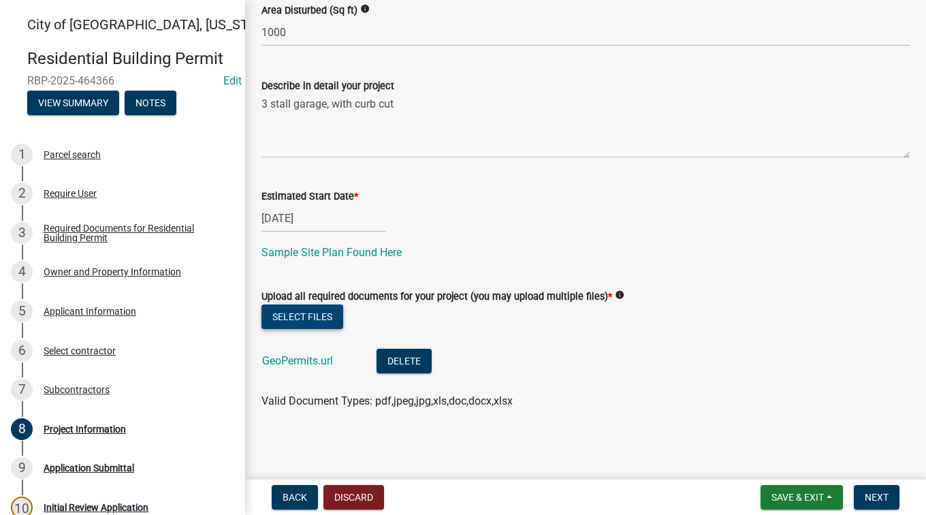
scroll to position [421, 0]
click at [880, 505] on button "Next" at bounding box center [877, 497] width 46 height 25
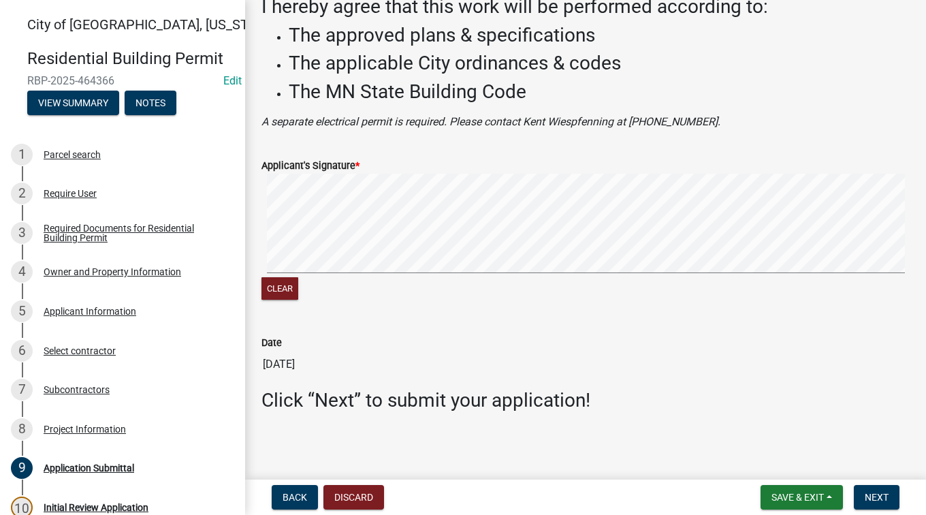
scroll to position [82, 0]
click at [873, 500] on span "Next" at bounding box center [877, 497] width 24 height 11
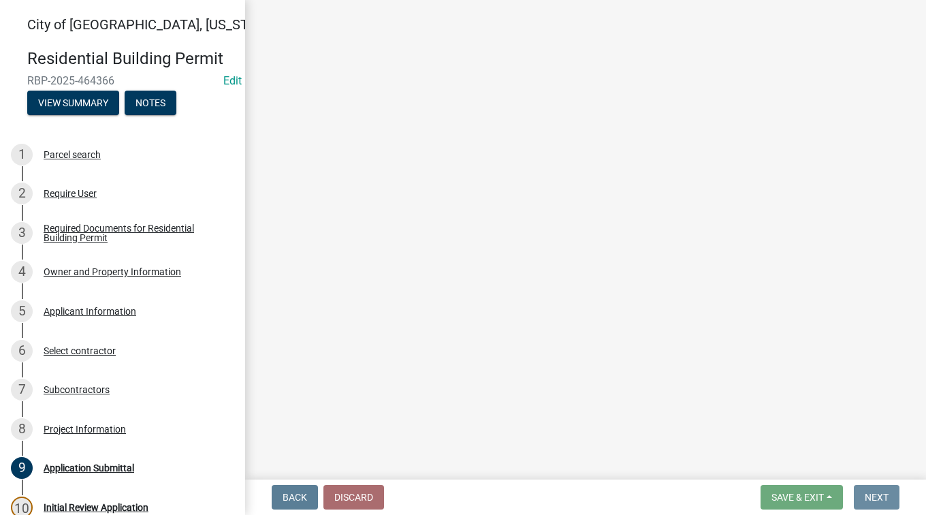
scroll to position [0, 0]
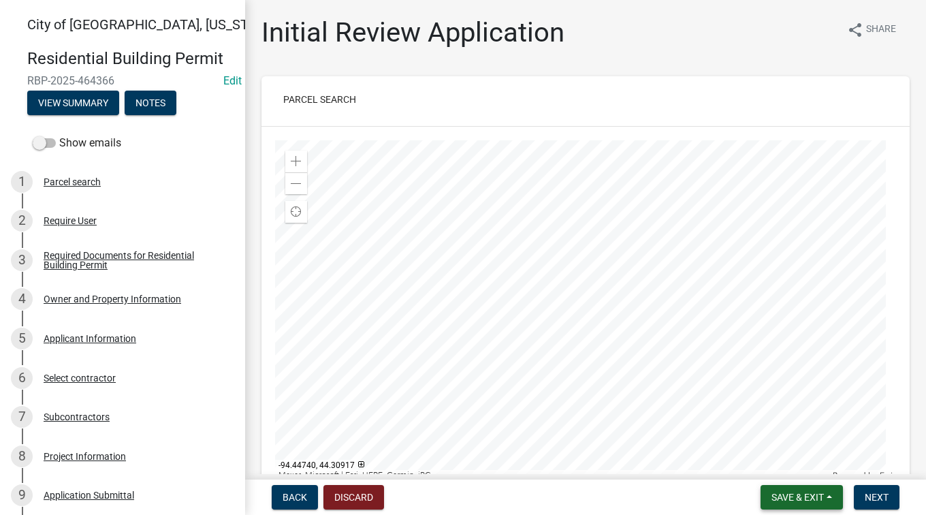
click at [795, 494] on span "Save & Exit" at bounding box center [797, 497] width 52 height 11
click at [790, 468] on button "Save & Exit" at bounding box center [788, 461] width 109 height 33
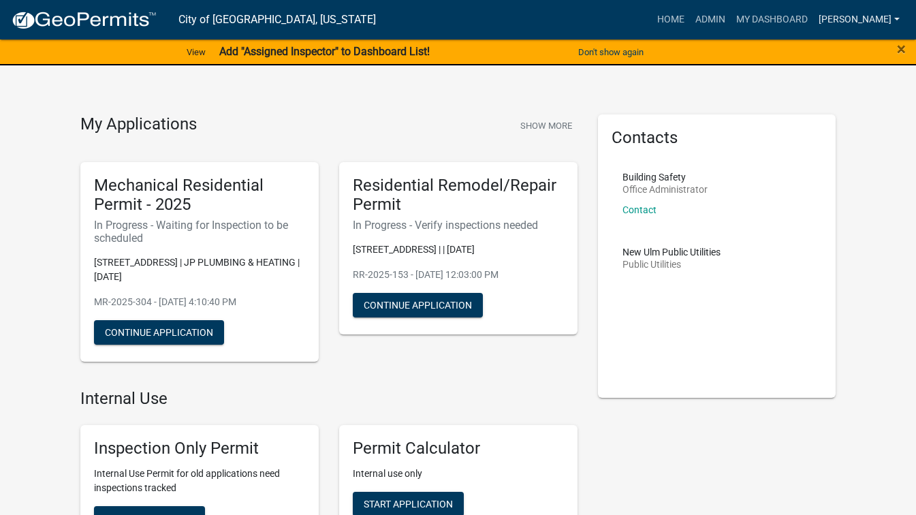
click at [890, 14] on link "[PERSON_NAME]" at bounding box center [859, 20] width 92 height 26
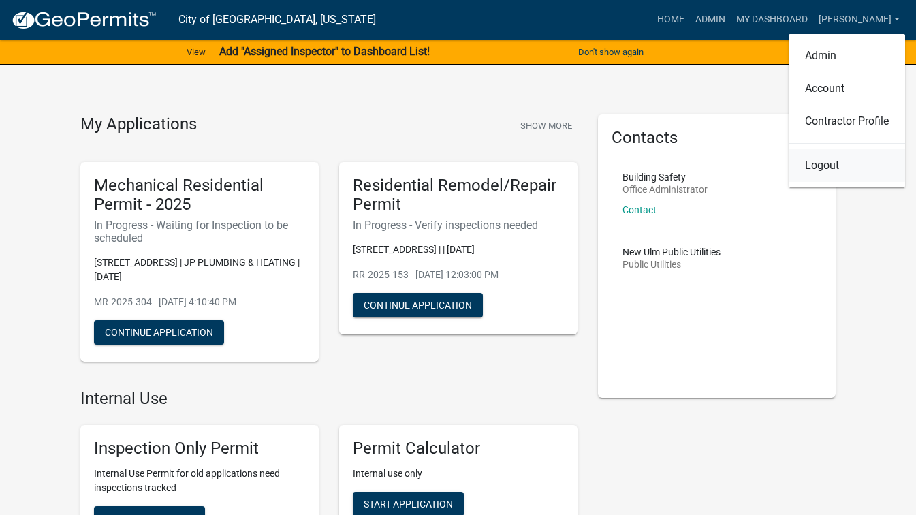
click at [821, 171] on link "Logout" at bounding box center [846, 165] width 116 height 33
